Goal: Task Accomplishment & Management: Use online tool/utility

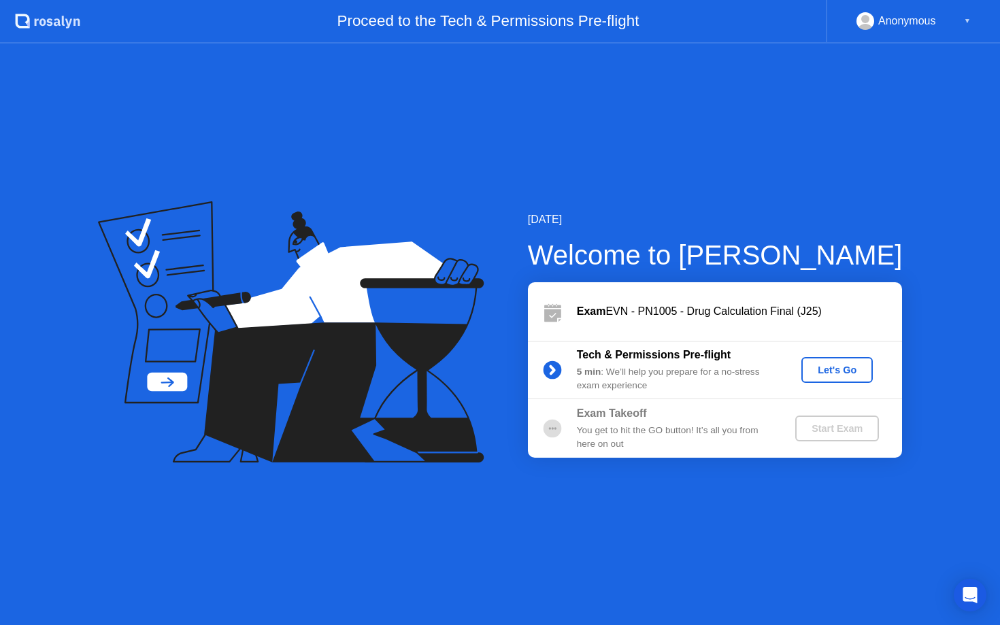
click at [864, 370] on div "Let's Go" at bounding box center [837, 370] width 61 height 11
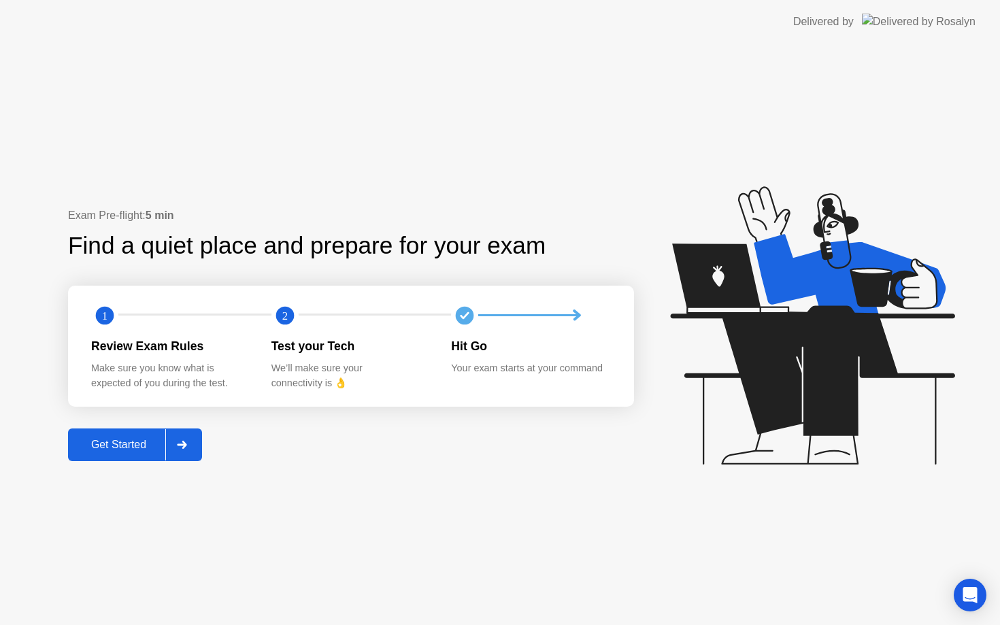
click at [127, 450] on div "Get Started" at bounding box center [118, 445] width 93 height 12
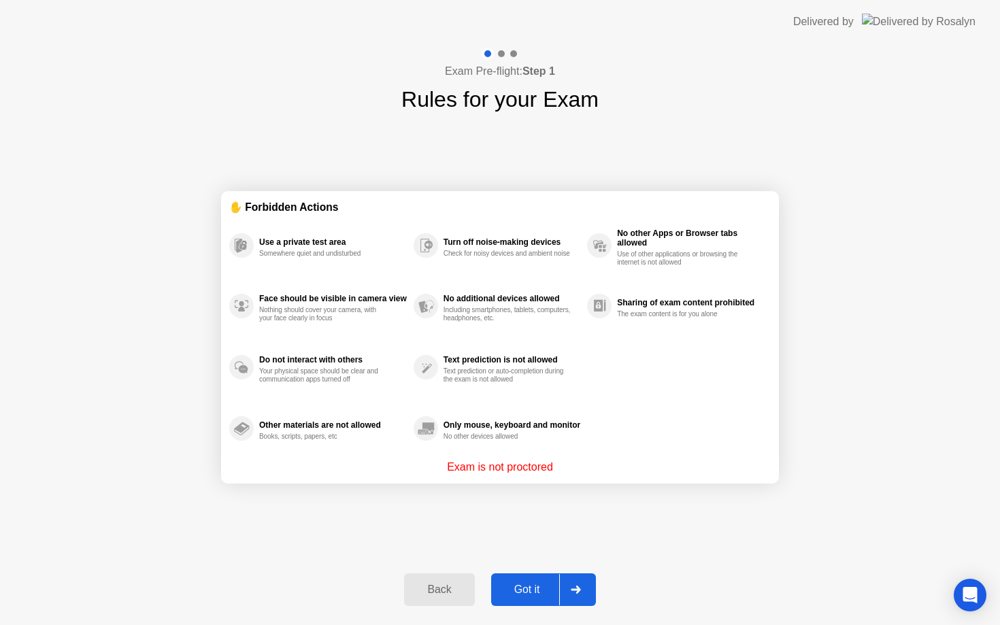
click at [529, 584] on div "Got it" at bounding box center [527, 590] width 64 height 12
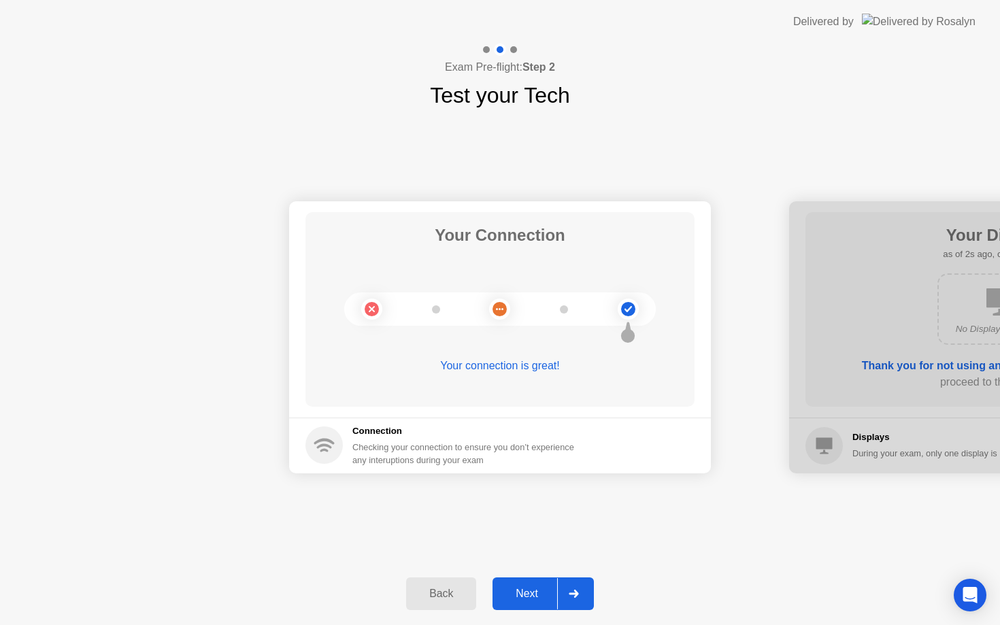
click at [529, 584] on button "Next" at bounding box center [543, 594] width 101 height 33
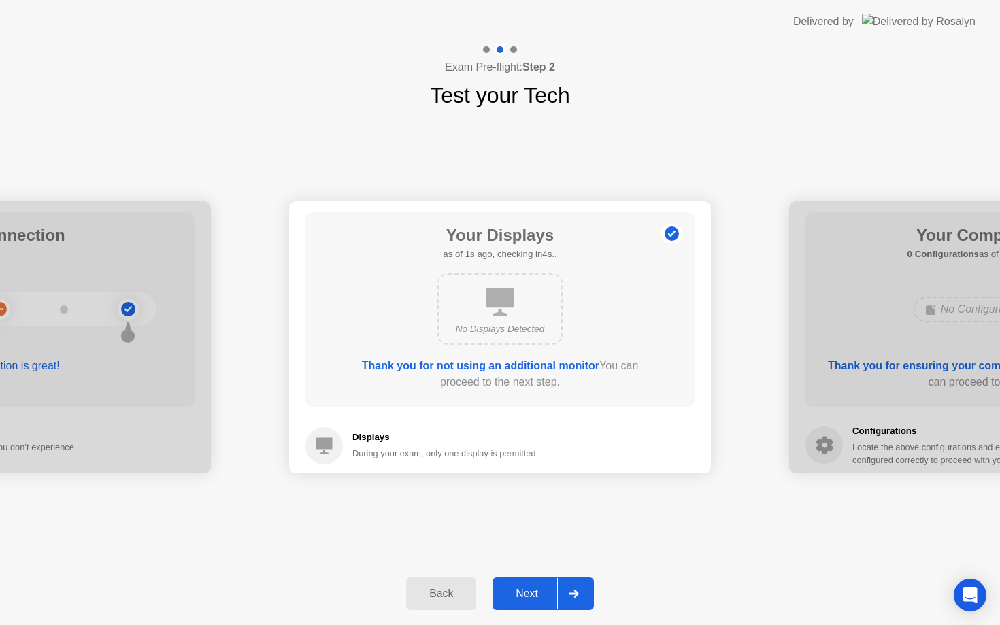
click at [529, 584] on button "Next" at bounding box center [543, 594] width 101 height 33
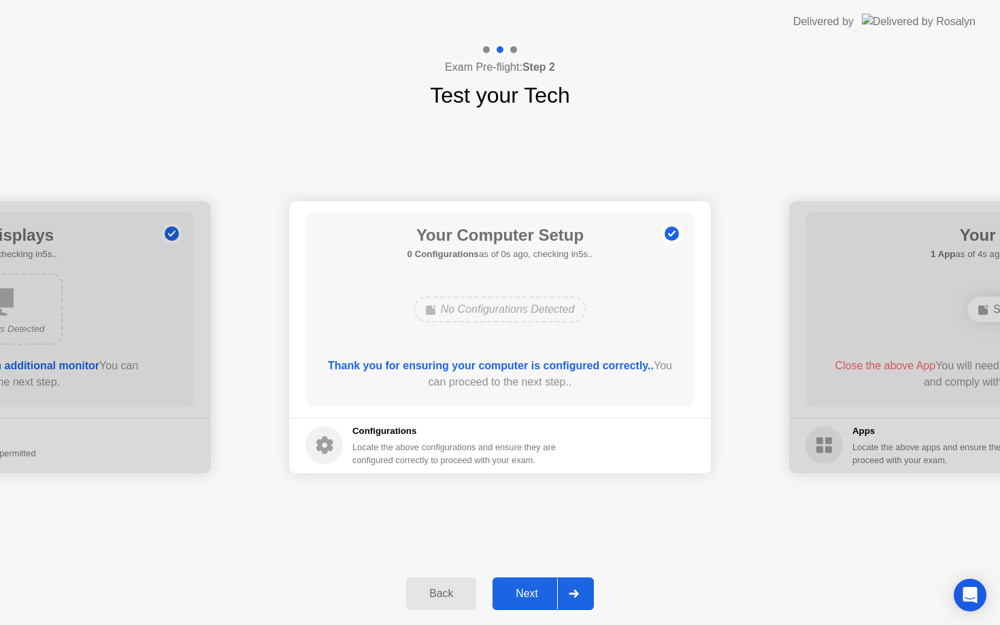
click at [518, 583] on button "Next" at bounding box center [543, 594] width 101 height 33
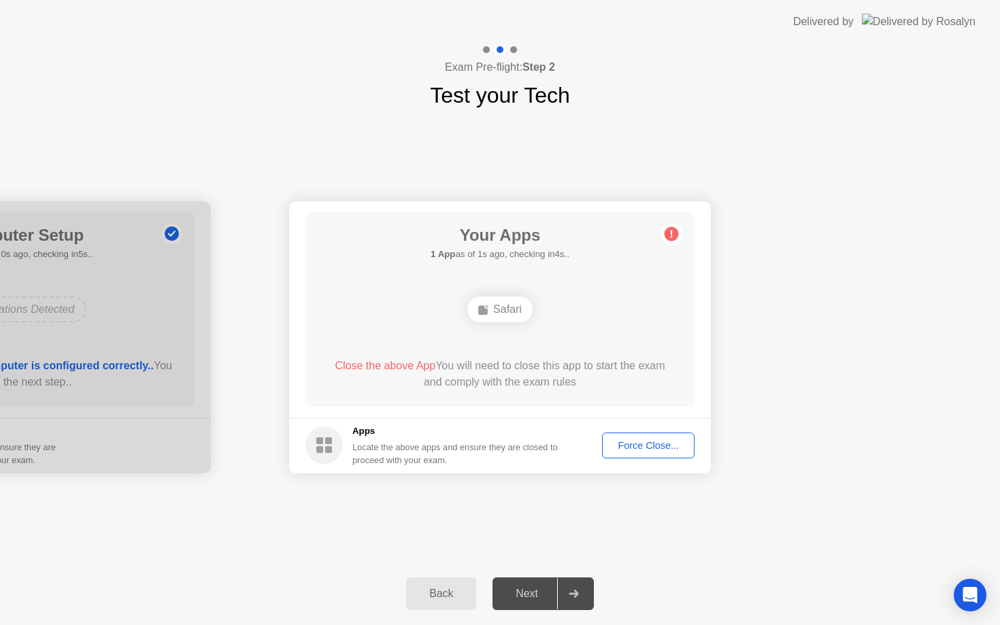
click at [646, 440] on div "Force Close..." at bounding box center [648, 445] width 83 height 11
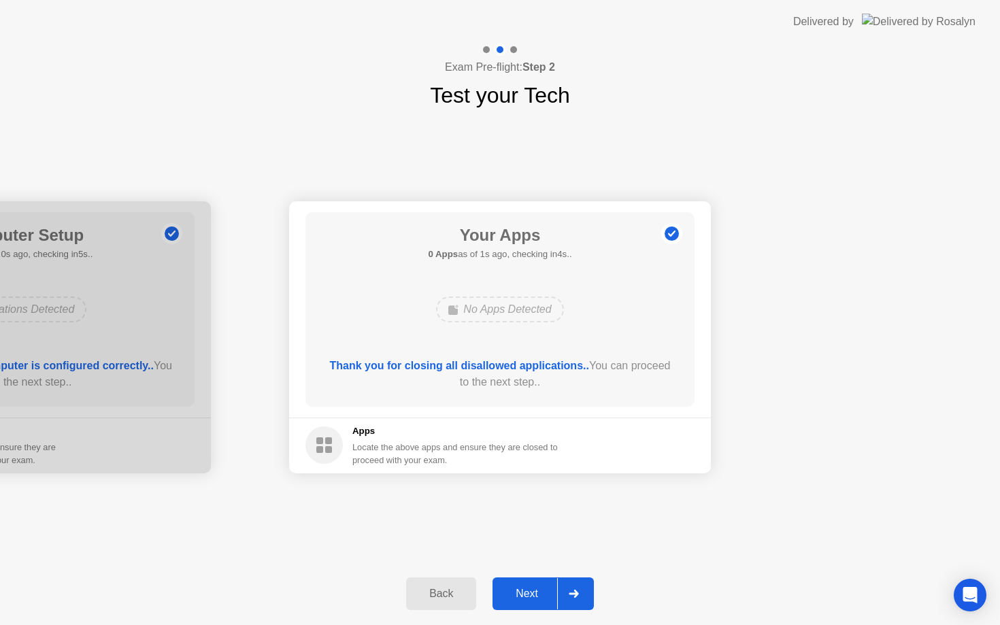
click at [540, 593] on div "Next" at bounding box center [527, 594] width 61 height 12
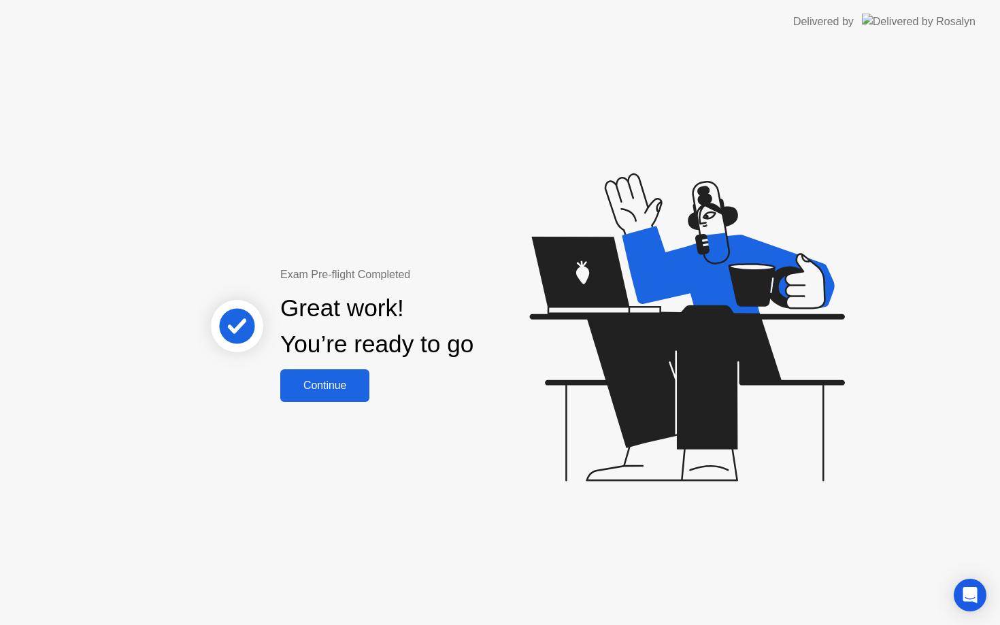
click at [320, 387] on div "Continue" at bounding box center [324, 386] width 81 height 12
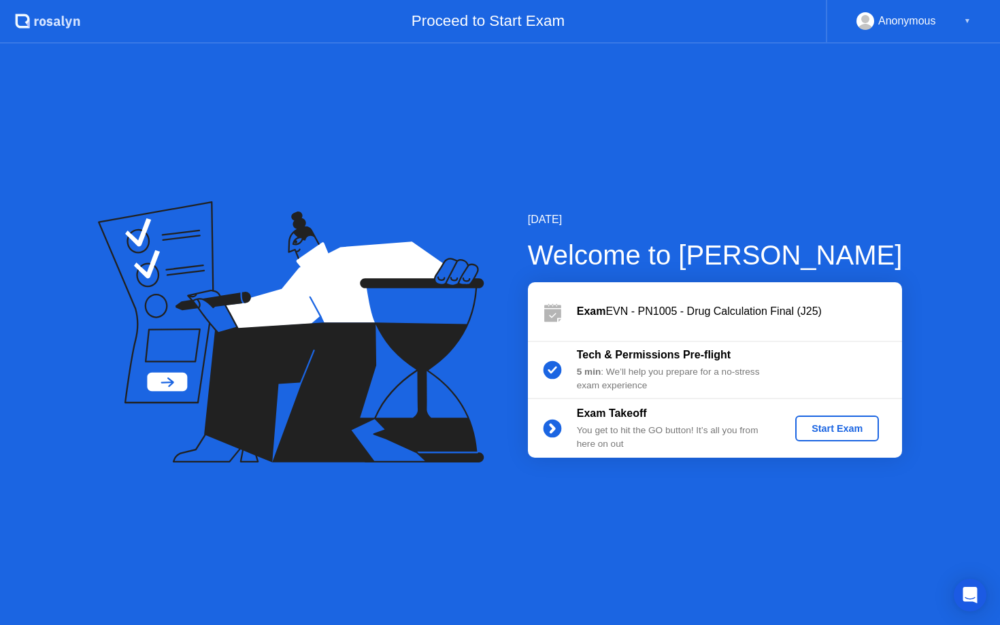
click at [820, 429] on div "Start Exam" at bounding box center [837, 428] width 73 height 11
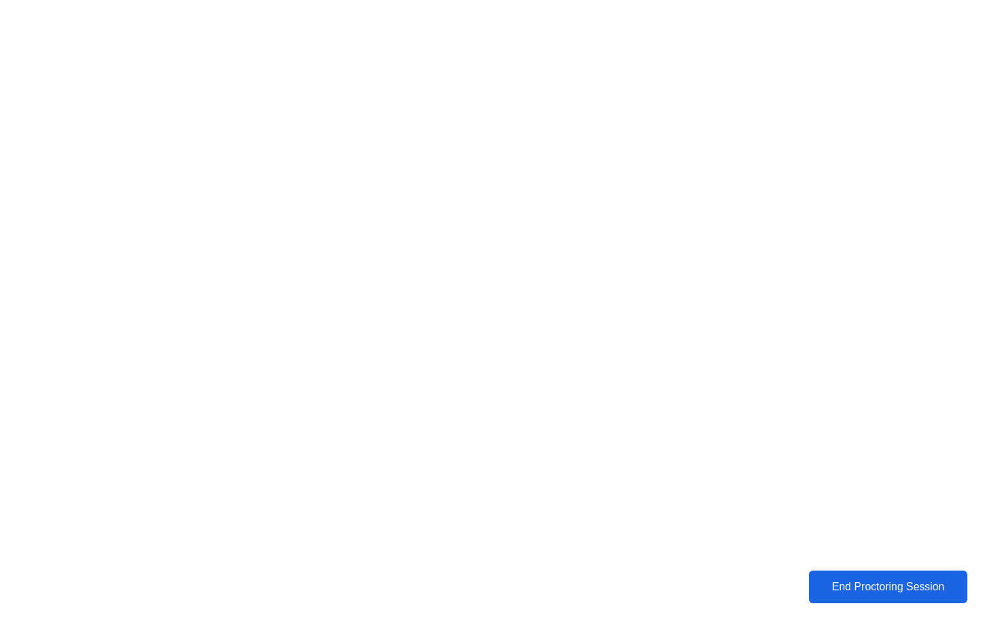
click at [883, 582] on div "End Proctoring Session" at bounding box center [888, 587] width 150 height 12
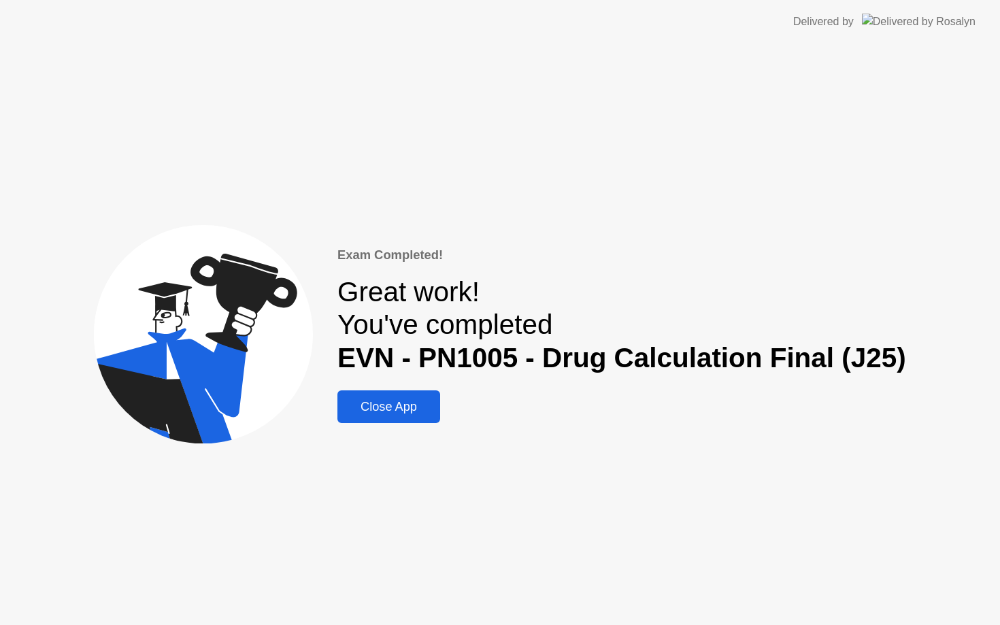
click at [412, 404] on div "Close App" at bounding box center [389, 407] width 95 height 14
